Goal: Task Accomplishment & Management: Manage account settings

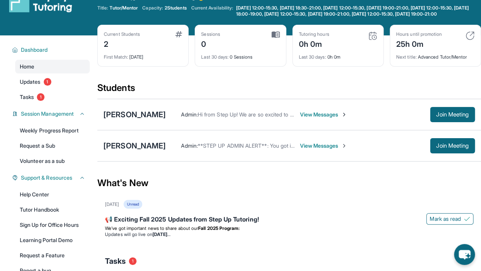
scroll to position [21, 0]
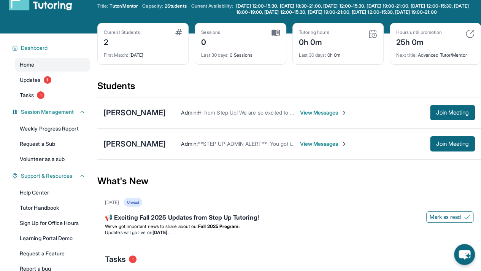
click at [323, 148] on span "View Messages" at bounding box center [324, 144] width 48 height 8
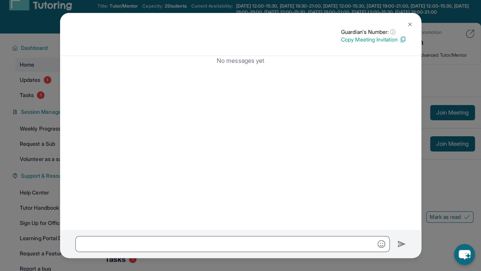
click at [411, 24] on img at bounding box center [410, 24] width 6 height 6
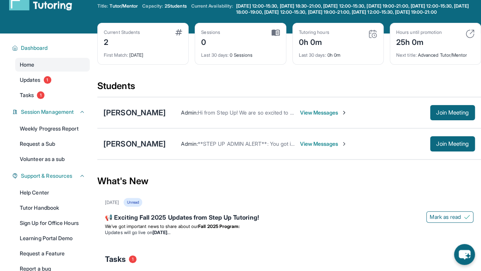
click at [305, 148] on span "View Messages" at bounding box center [324, 144] width 48 height 8
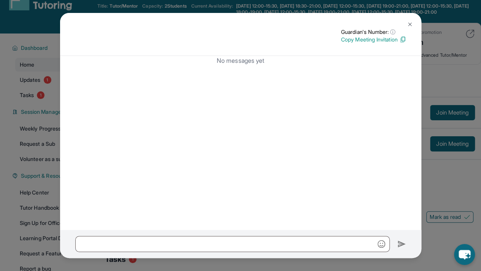
click at [413, 22] on button at bounding box center [409, 24] width 15 height 15
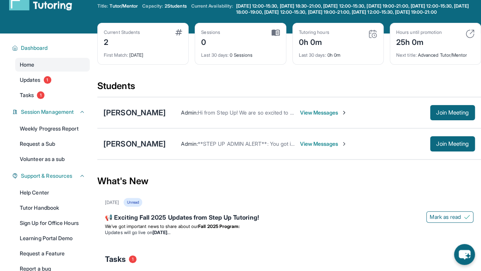
click at [329, 114] on span "View Messages" at bounding box center [324, 113] width 48 height 8
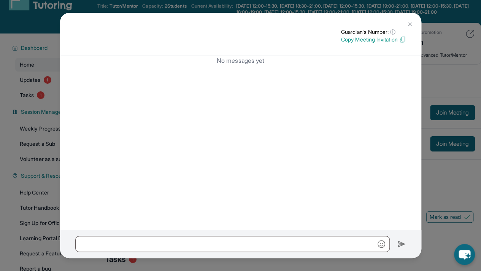
click at [411, 22] on img at bounding box center [410, 24] width 6 height 6
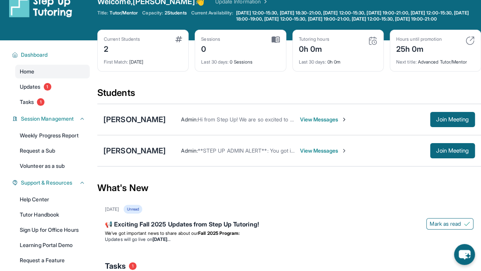
scroll to position [14, 0]
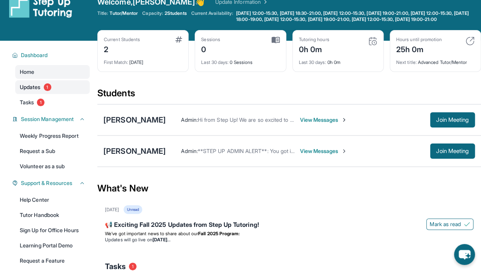
click at [29, 91] on span "Updates" at bounding box center [30, 87] width 21 height 8
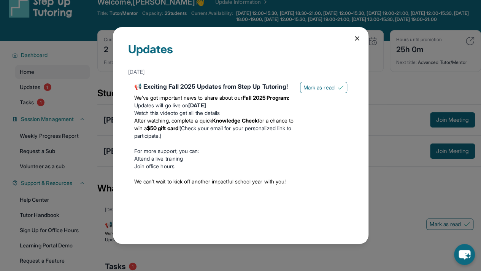
click at [57, 107] on div "Updates [DATE] 📢 Exciting Fall 2025 Updates from Step Up Tutoring! We’ve got im…" at bounding box center [240, 135] width 481 height 271
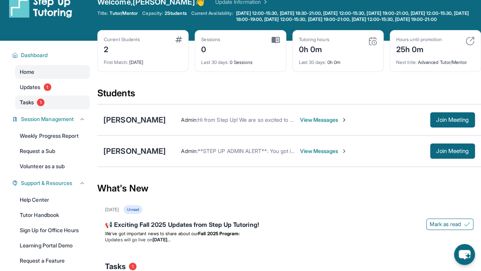
click at [44, 106] on span "1" at bounding box center [41, 102] width 8 height 8
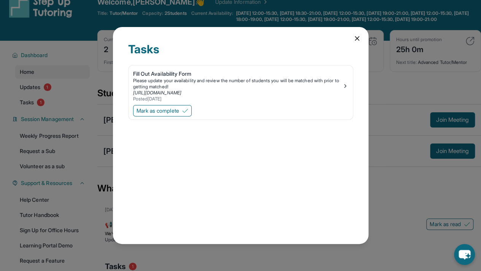
click at [355, 40] on icon at bounding box center [357, 39] width 8 height 8
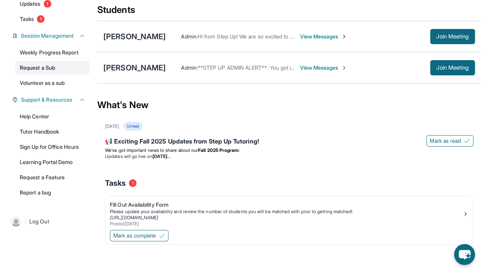
scroll to position [0, 0]
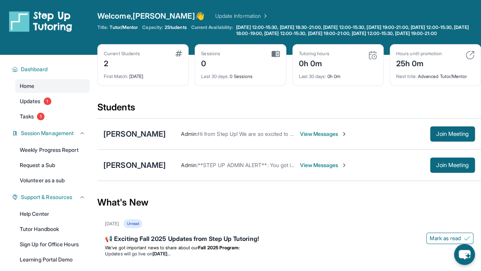
click at [215, 16] on link "Update Information" at bounding box center [241, 16] width 53 height 8
click at [168, 13] on span "Welcome, [PERSON_NAME] 👋" at bounding box center [150, 16] width 107 height 11
click at [225, 14] on link "Update Information" at bounding box center [241, 16] width 53 height 8
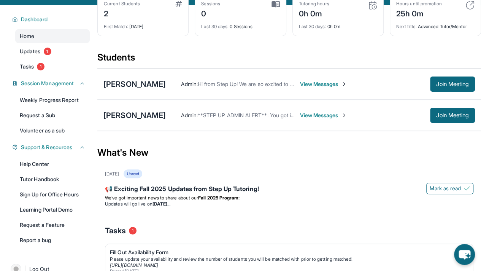
scroll to position [45, 0]
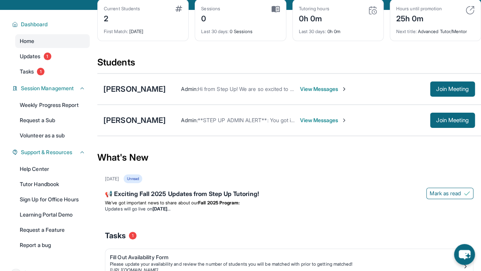
click at [338, 93] on span "View Messages" at bounding box center [324, 89] width 48 height 8
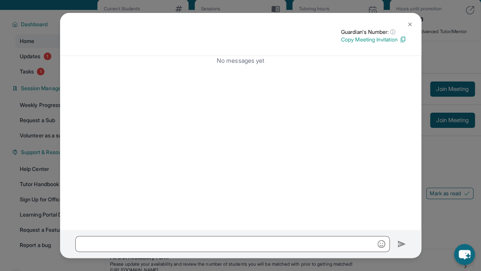
click at [408, 26] on img at bounding box center [410, 24] width 6 height 6
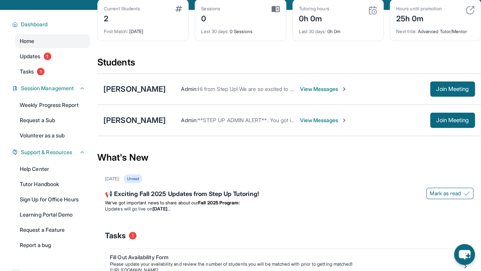
click at [305, 124] on span "View Messages" at bounding box center [324, 120] width 48 height 8
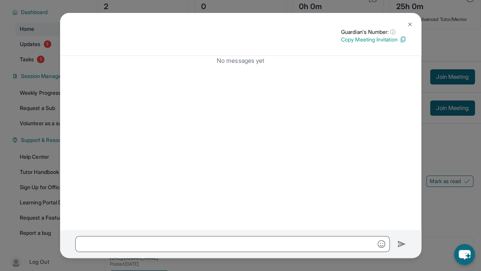
scroll to position [59, 0]
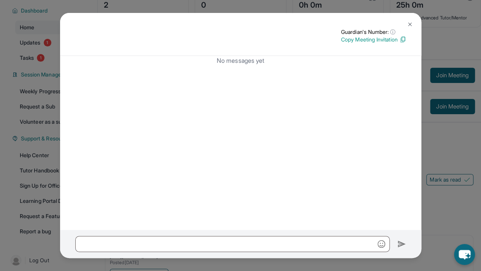
click at [406, 24] on button at bounding box center [409, 24] width 15 height 15
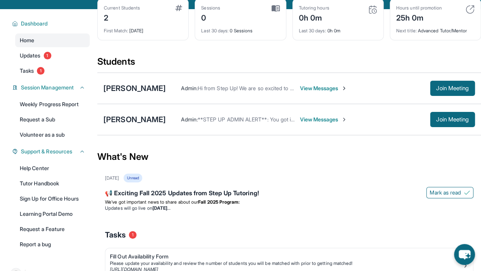
scroll to position [105, 0]
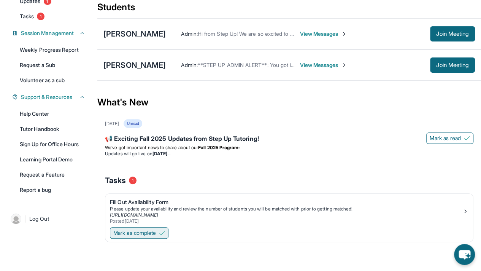
click at [151, 232] on span "Mark as complete" at bounding box center [134, 233] width 43 height 8
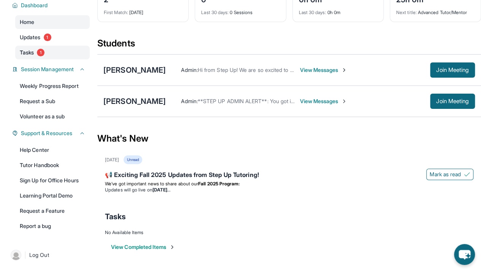
click at [49, 52] on link "Tasks 1" at bounding box center [52, 53] width 75 height 14
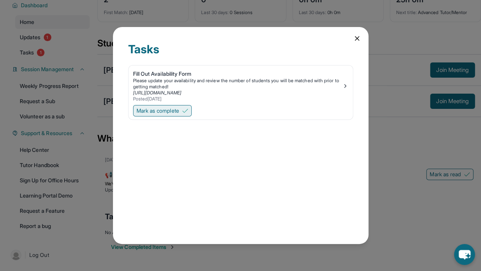
click at [175, 110] on span "Mark as complete" at bounding box center [158, 111] width 43 height 8
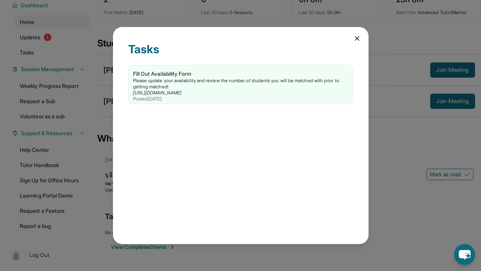
click at [356, 40] on icon at bounding box center [357, 39] width 8 height 8
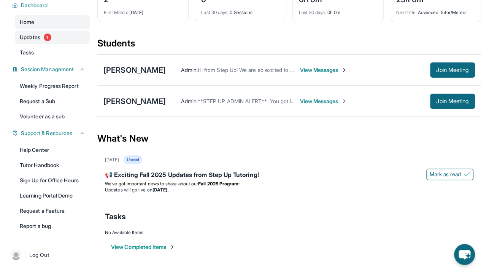
click at [53, 40] on link "Updates 1" at bounding box center [52, 37] width 75 height 14
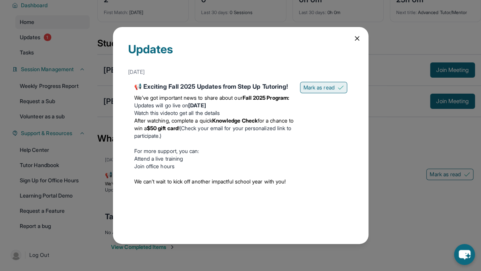
click at [335, 82] on button "Mark as read" at bounding box center [323, 87] width 47 height 11
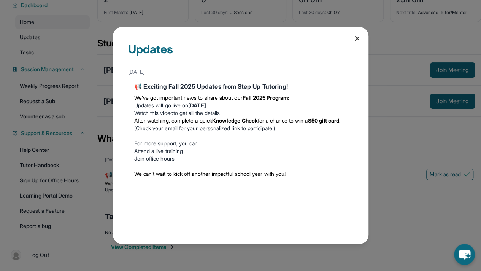
click at [358, 38] on icon at bounding box center [357, 39] width 8 height 8
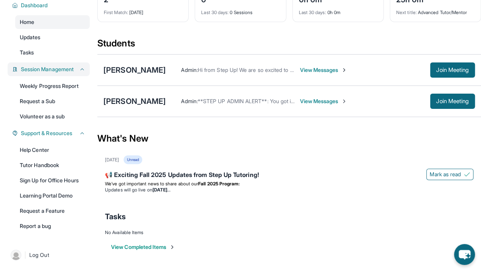
scroll to position [0, 0]
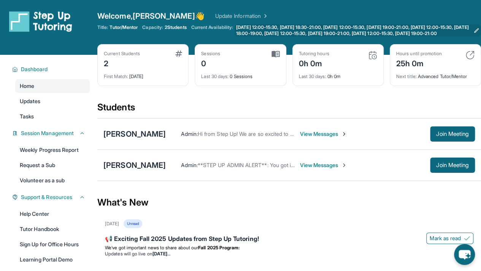
click at [475, 27] on link "[DATE] 12:00-15:30, [DATE] 18:30-21:00, [DATE] 12:00-15:30, [DATE] 19:00-21:00,…" at bounding box center [358, 30] width 246 height 12
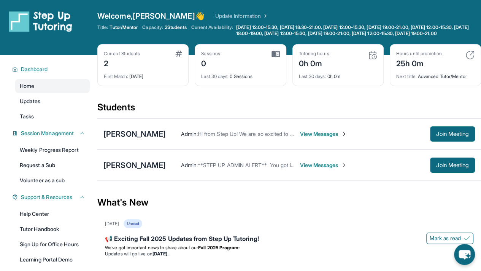
click at [215, 19] on link "Update Information" at bounding box center [241, 16] width 53 height 8
